Goal: Obtain resource: Obtain resource

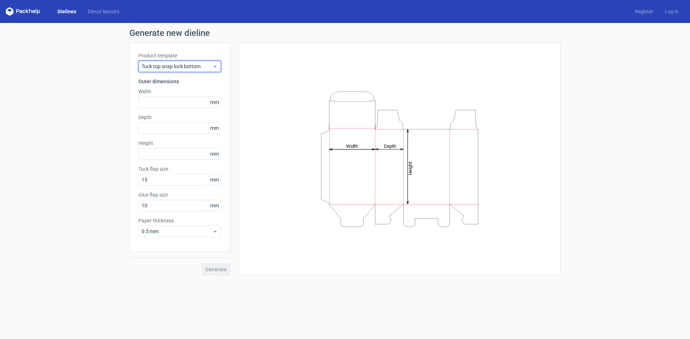
click at [185, 67] on span "Tuck top snap lock bottom" at bounding box center [177, 66] width 71 height 7
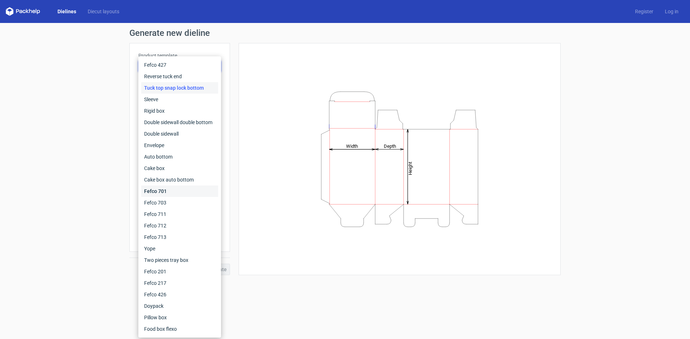
click at [177, 193] on div "Fefco 701" at bounding box center [179, 191] width 77 height 11
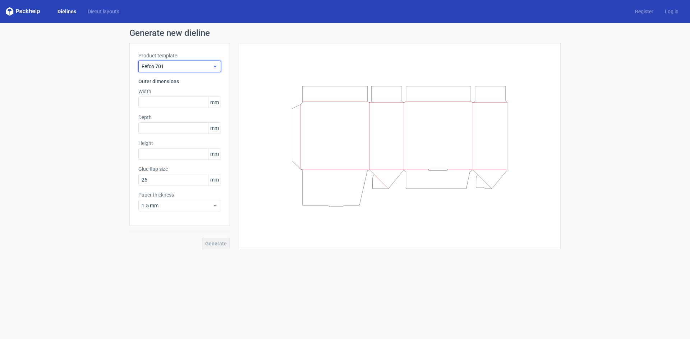
click at [171, 66] on span "Fefco 701" at bounding box center [177, 66] width 71 height 7
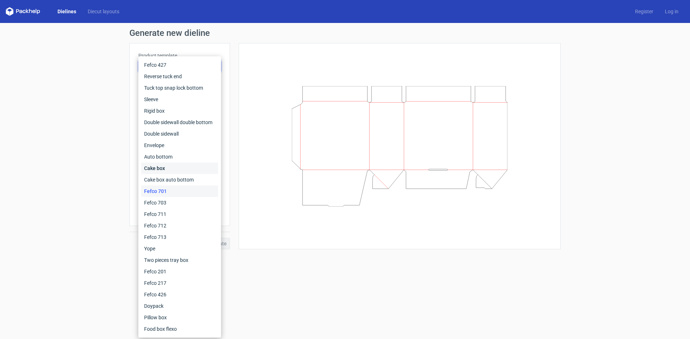
click at [172, 165] on div "Cake box" at bounding box center [179, 168] width 77 height 11
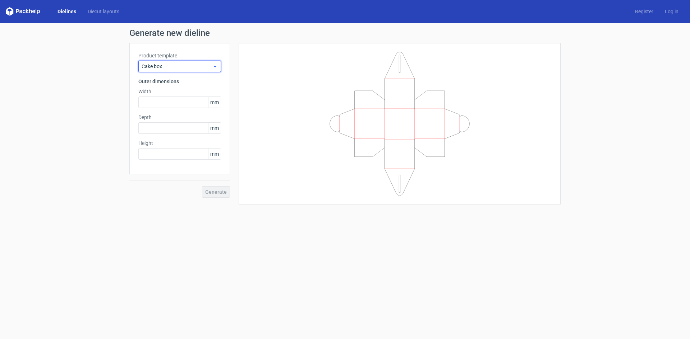
click at [181, 67] on span "Cake box" at bounding box center [177, 66] width 71 height 7
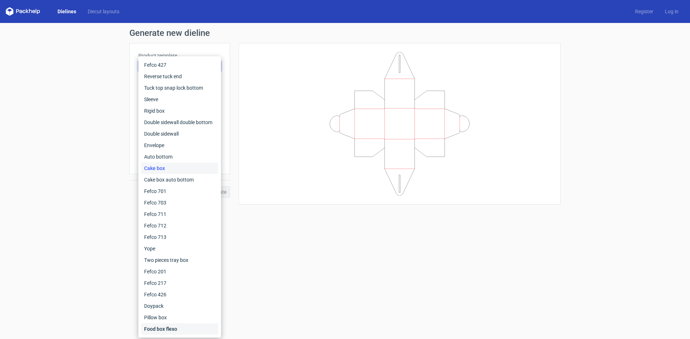
click at [167, 327] on div "Food box flexo" at bounding box center [179, 329] width 77 height 11
